Goal: Navigation & Orientation: Find specific page/section

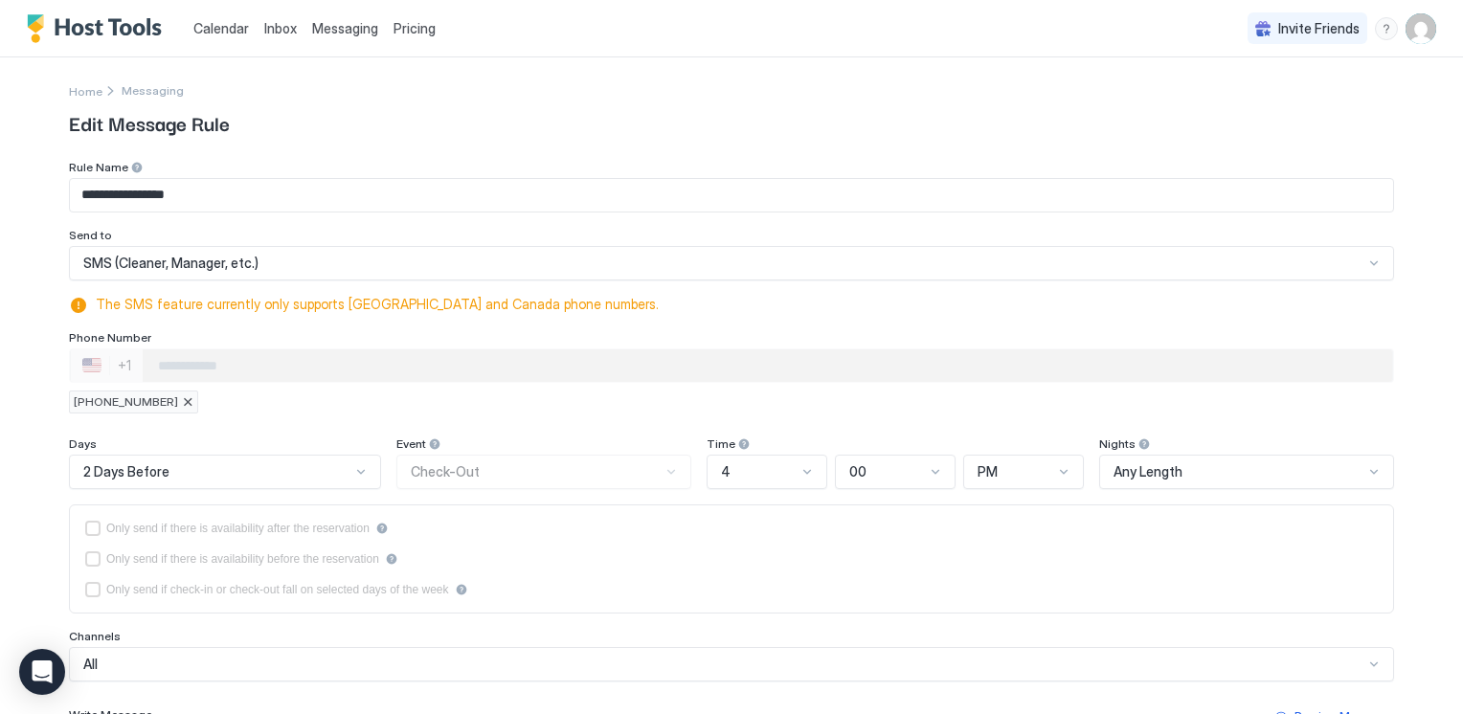
click at [326, 28] on span "Messaging" at bounding box center [345, 28] width 66 height 16
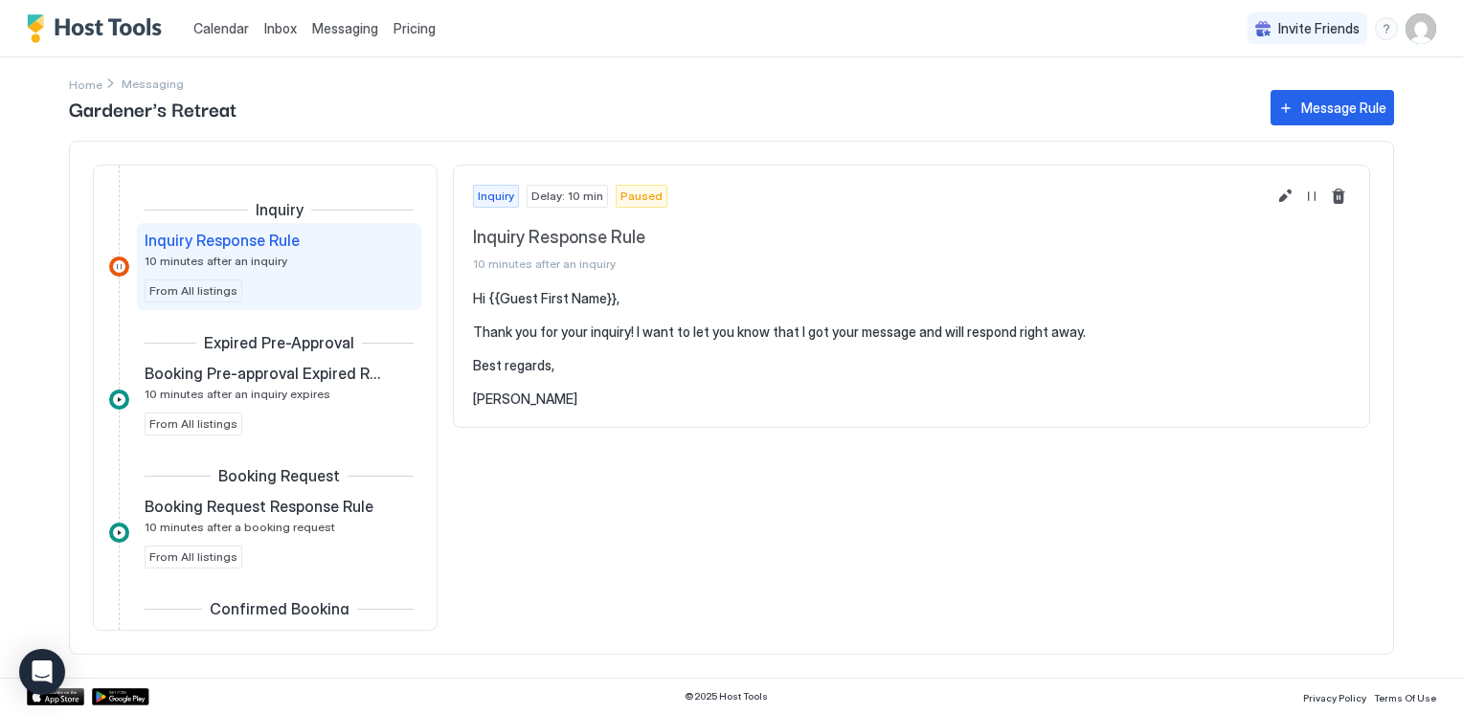
click at [406, 30] on span "Pricing" at bounding box center [415, 28] width 42 height 17
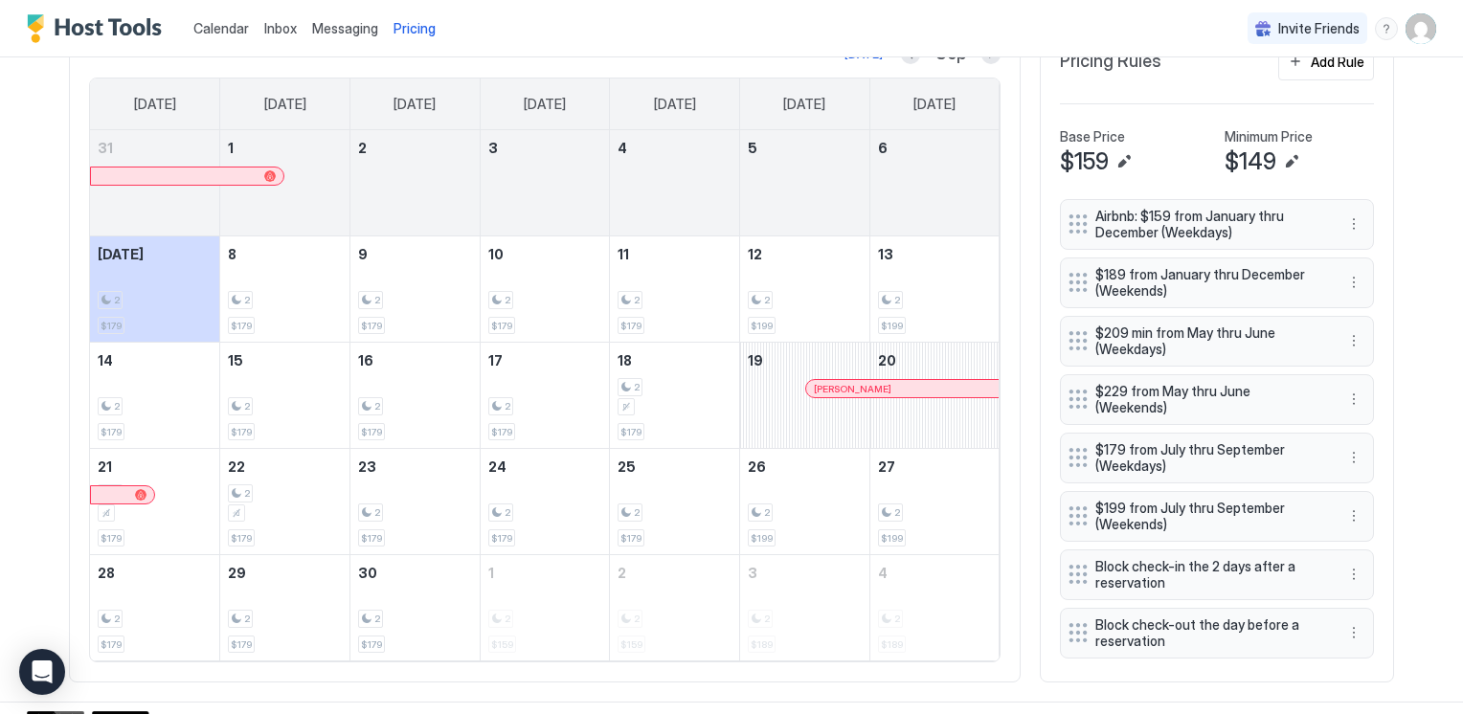
scroll to position [638, 0]
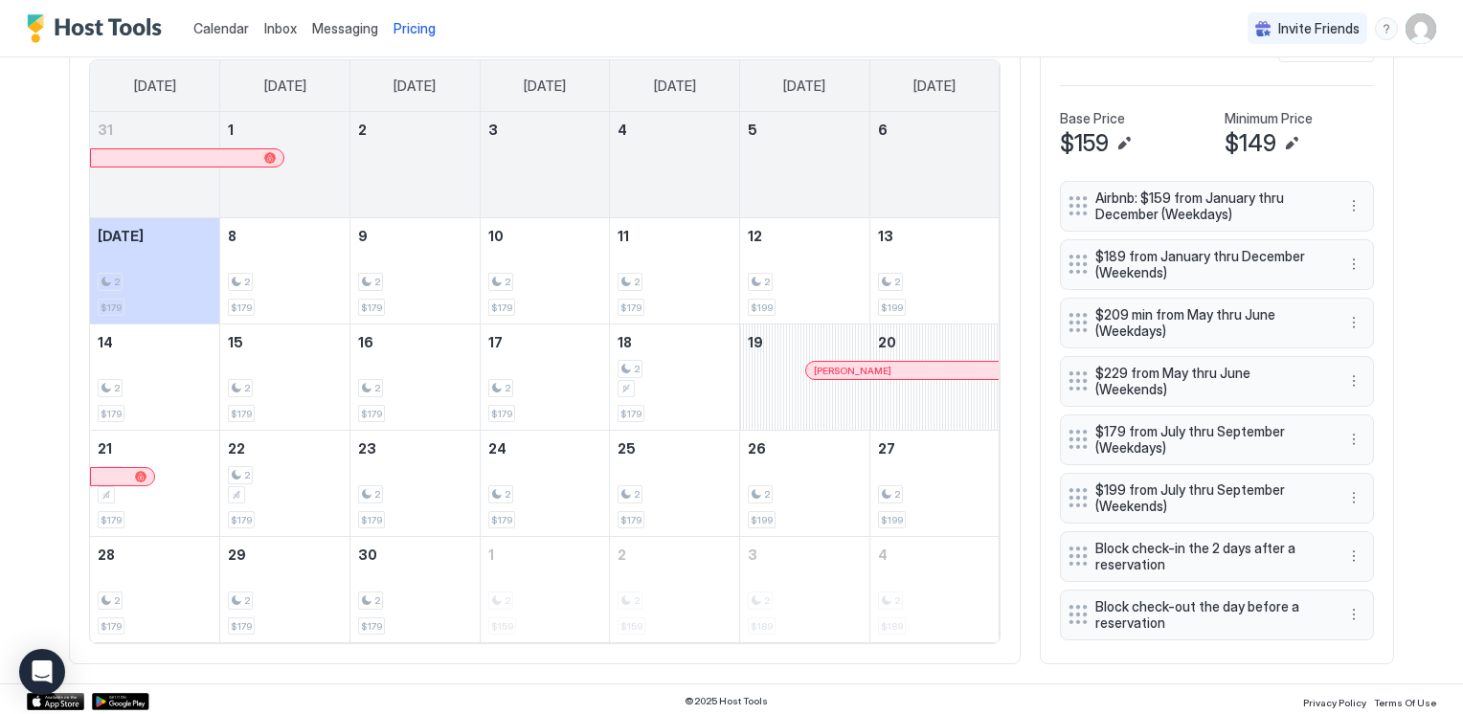
click at [287, 27] on span "Inbox" at bounding box center [280, 28] width 33 height 16
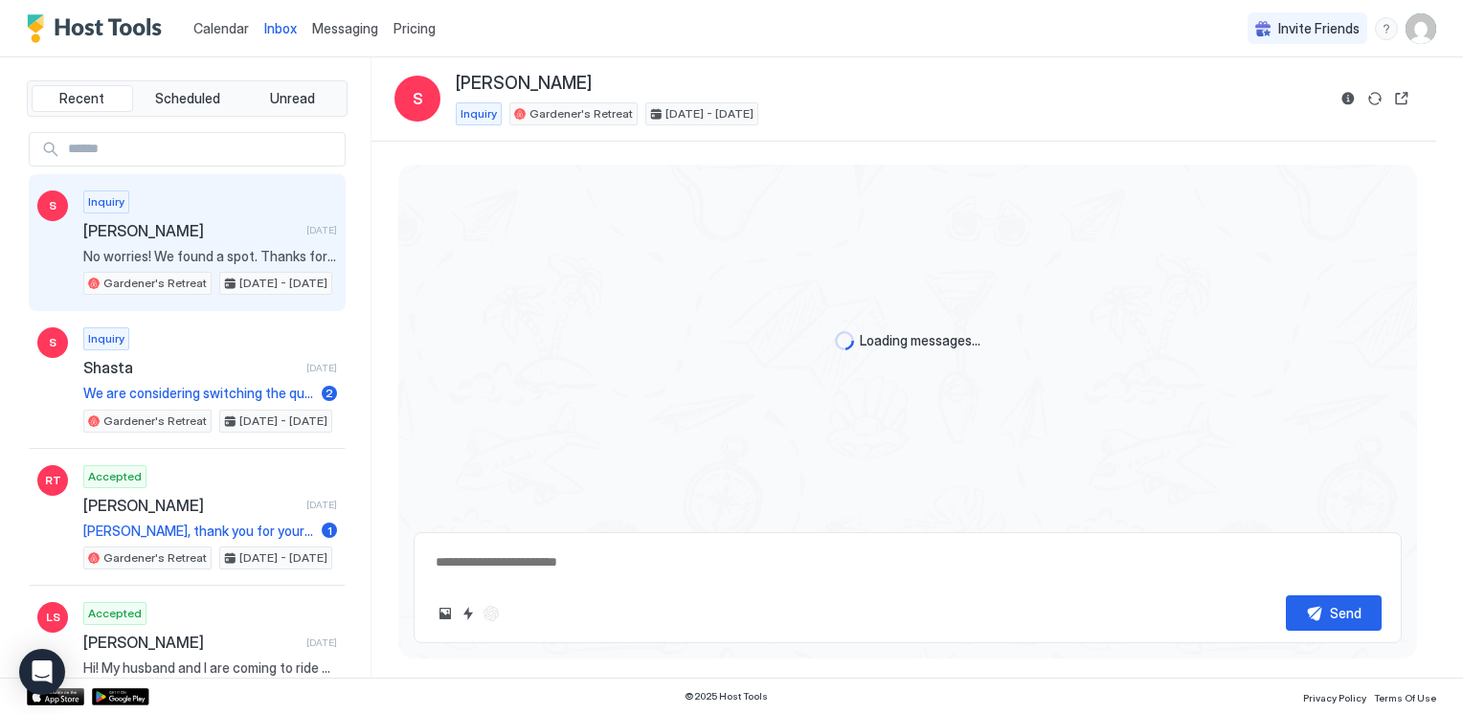
click at [316, 19] on link "Messaging" at bounding box center [345, 28] width 66 height 20
